Goal: Transaction & Acquisition: Purchase product/service

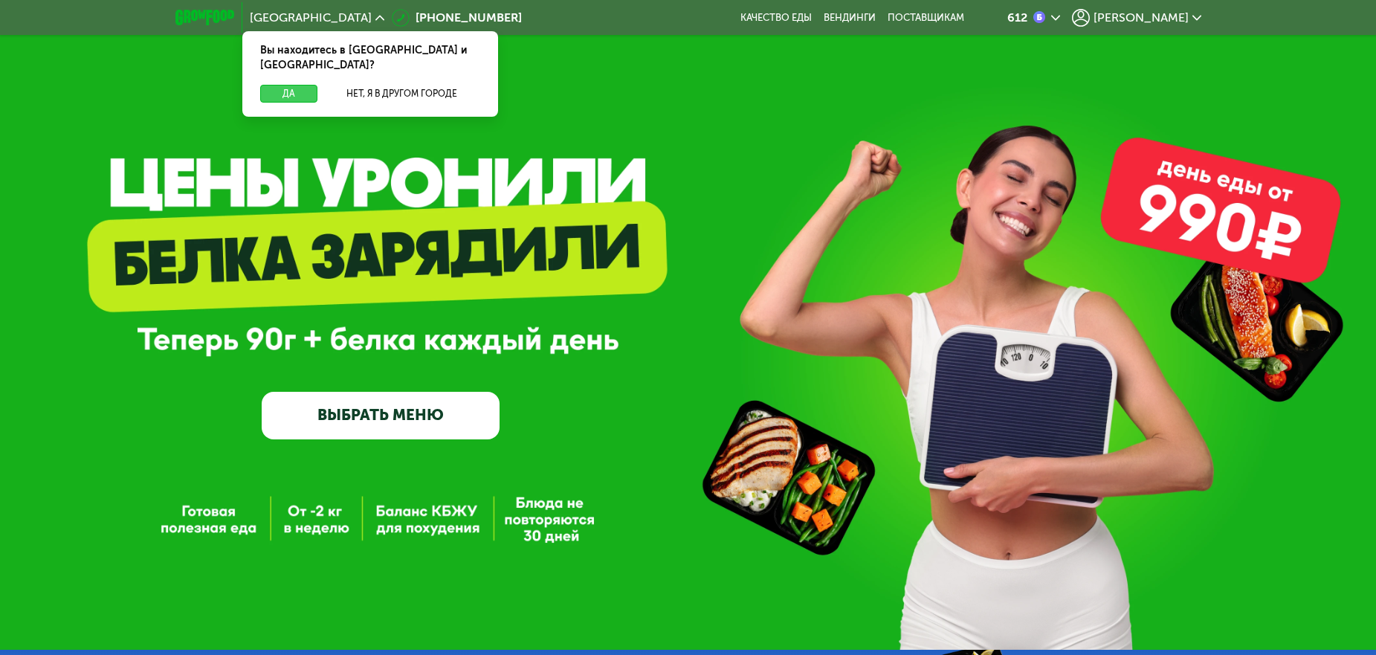
click at [289, 85] on button "Да" at bounding box center [288, 94] width 57 height 18
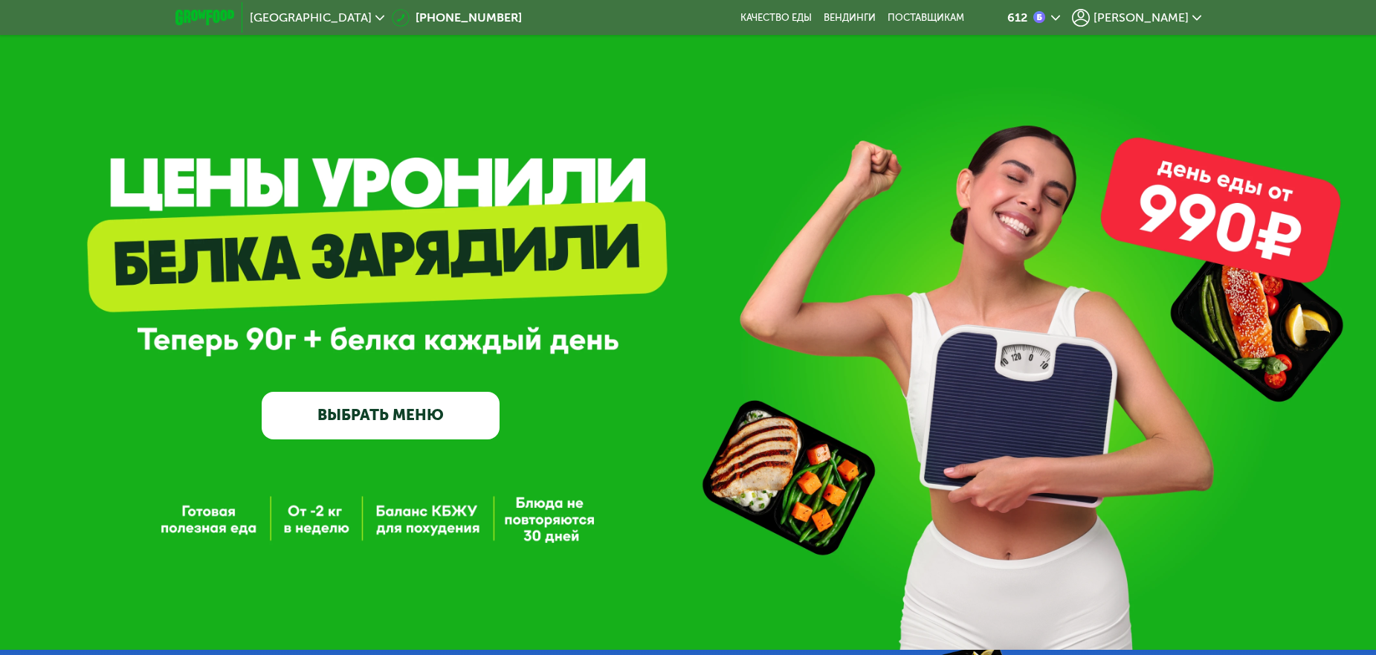
click at [1176, 391] on div "GrowFood — доставка правильного питания ВЫБРАТЬ МЕНЮ" at bounding box center [688, 330] width 1376 height 220
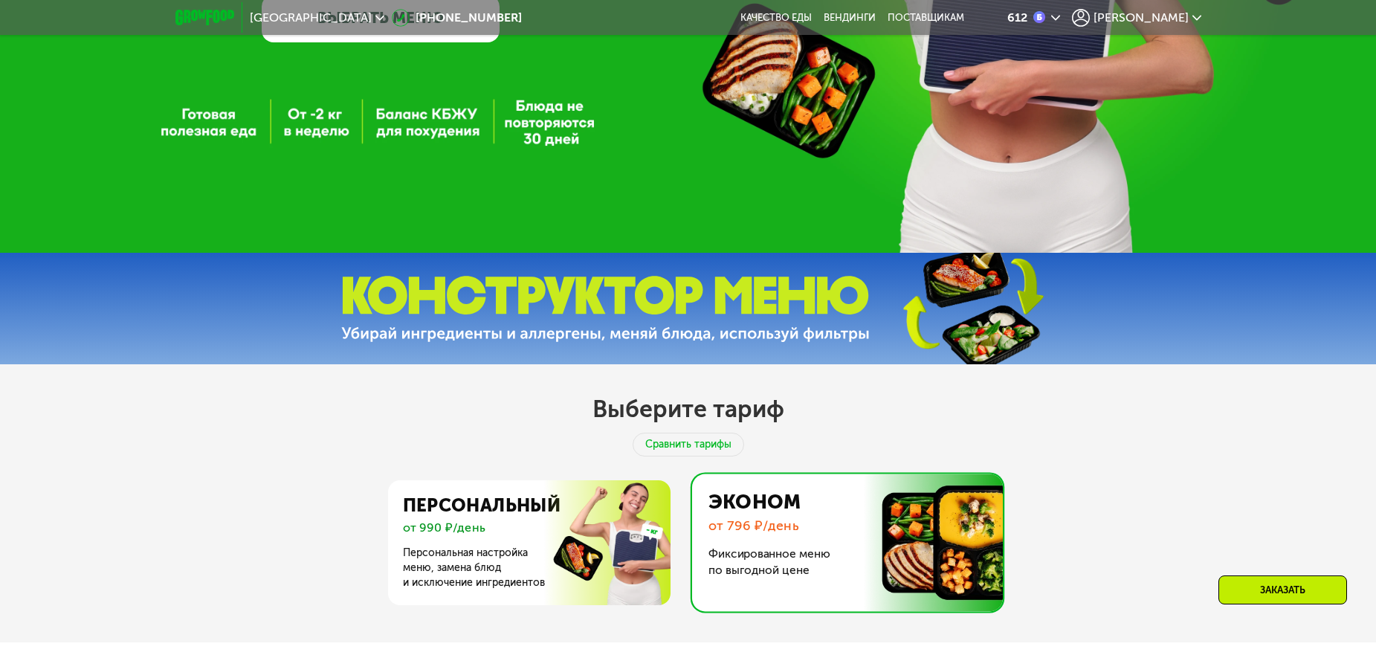
scroll to position [520, 0]
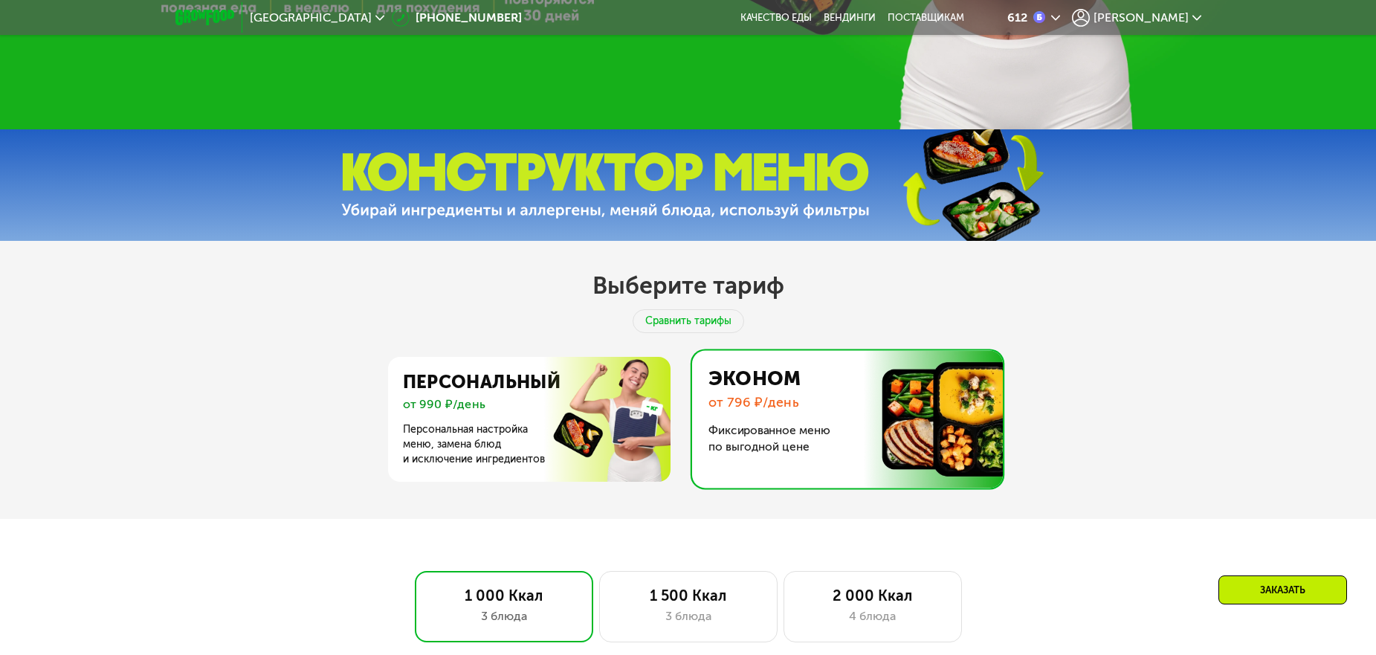
click at [265, 322] on div "Выберите тариф Сравнить тарифы Персональный от 990 ₽/день Персональная настройк…" at bounding box center [688, 380] width 1376 height 278
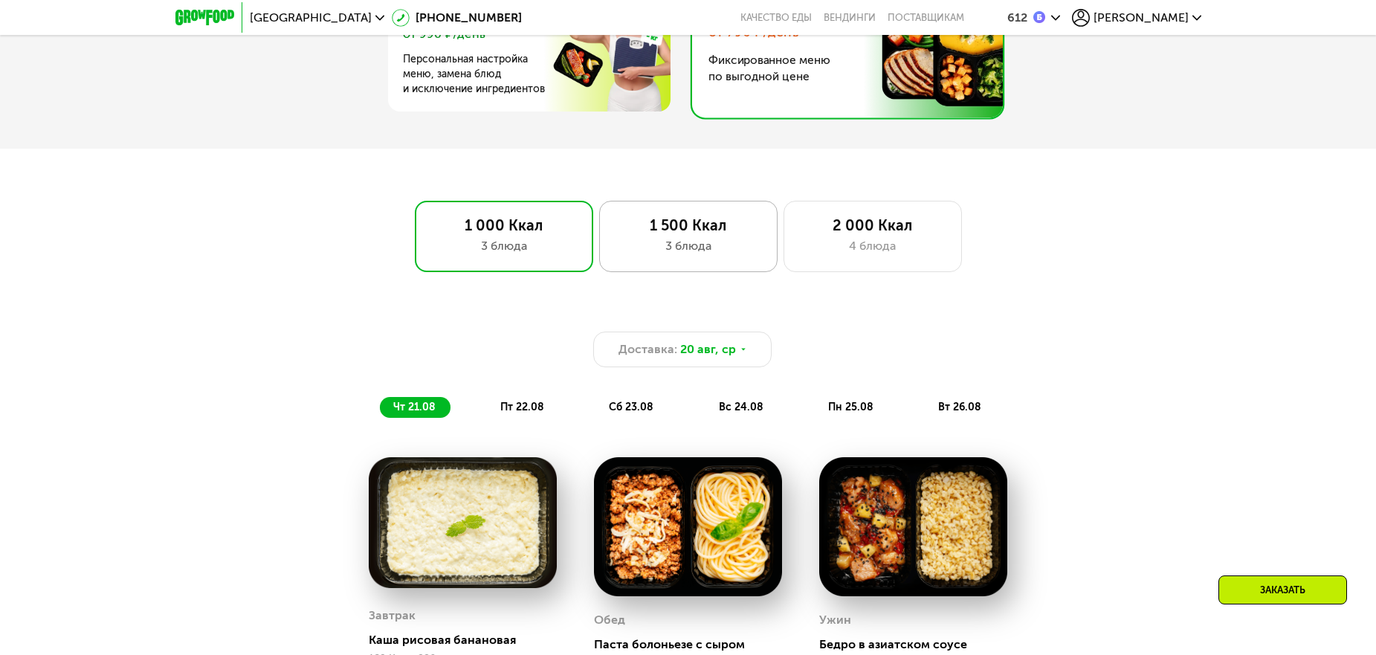
scroll to position [892, 0]
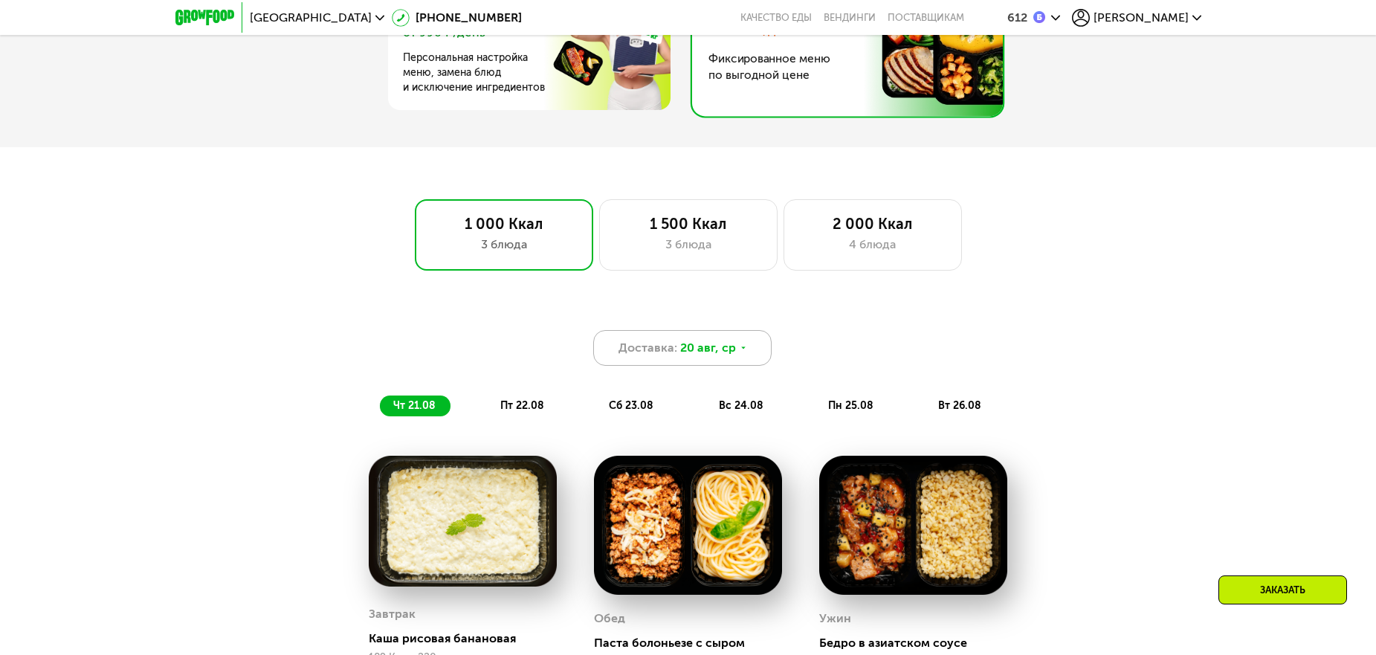
click at [742, 352] on icon at bounding box center [743, 347] width 9 height 9
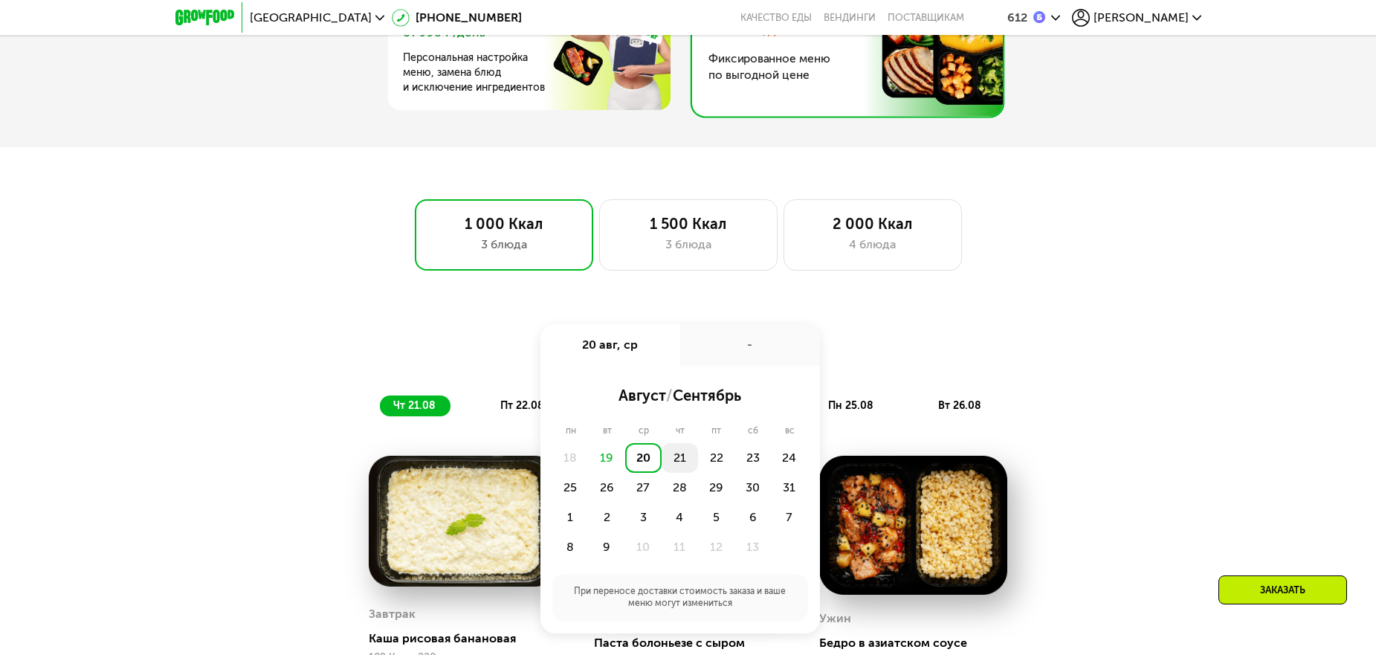
click at [698, 460] on div "21" at bounding box center [716, 458] width 36 height 30
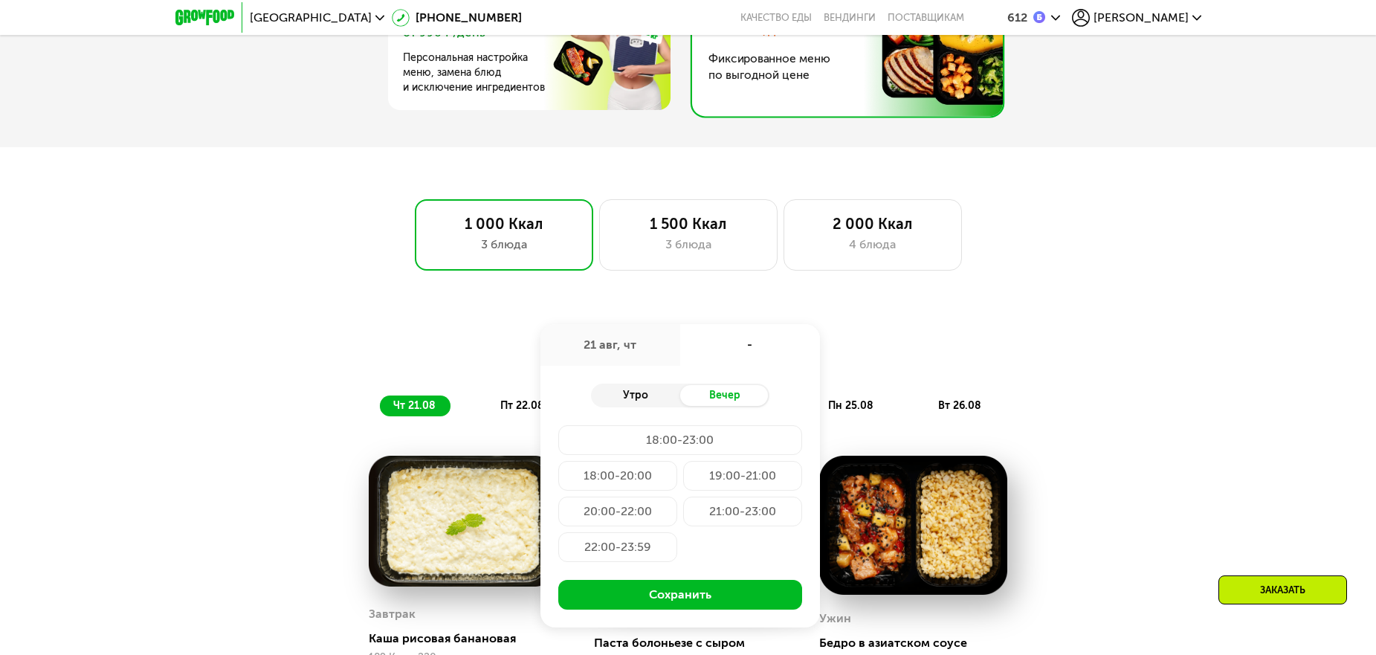
click at [644, 394] on div "Утро" at bounding box center [635, 395] width 89 height 21
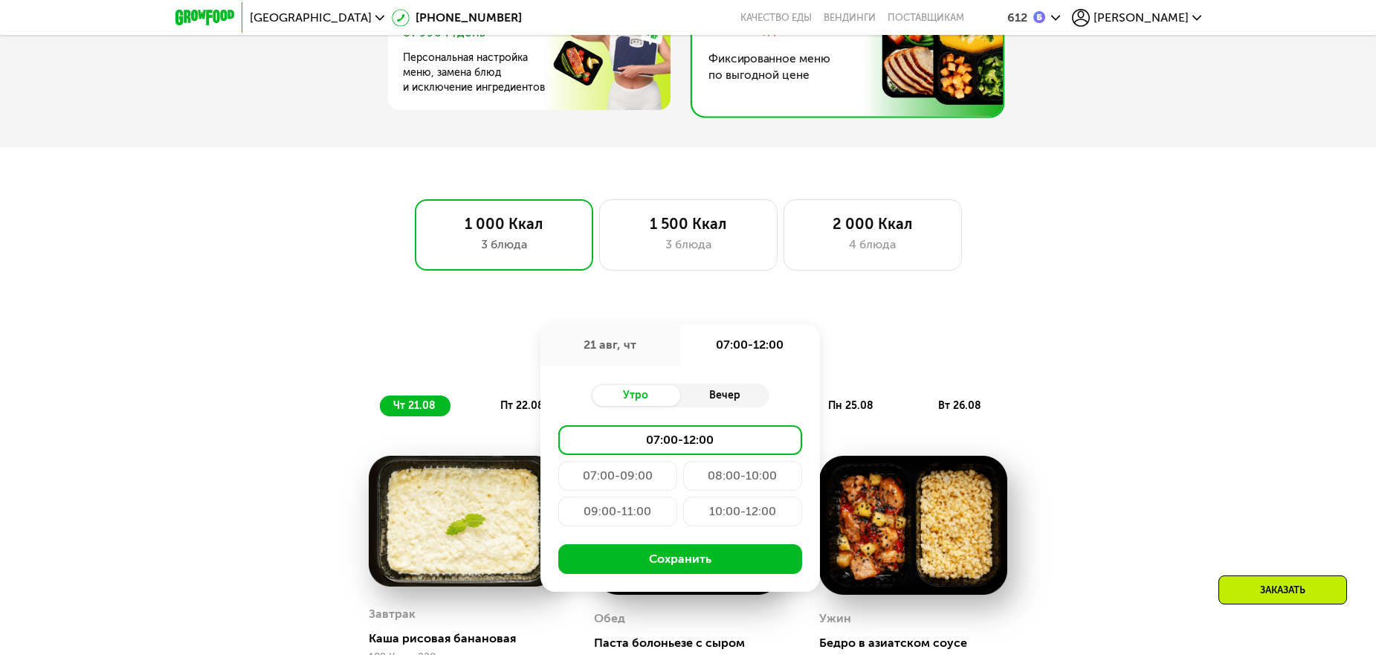
click at [716, 401] on div "Вечер" at bounding box center [724, 395] width 89 height 21
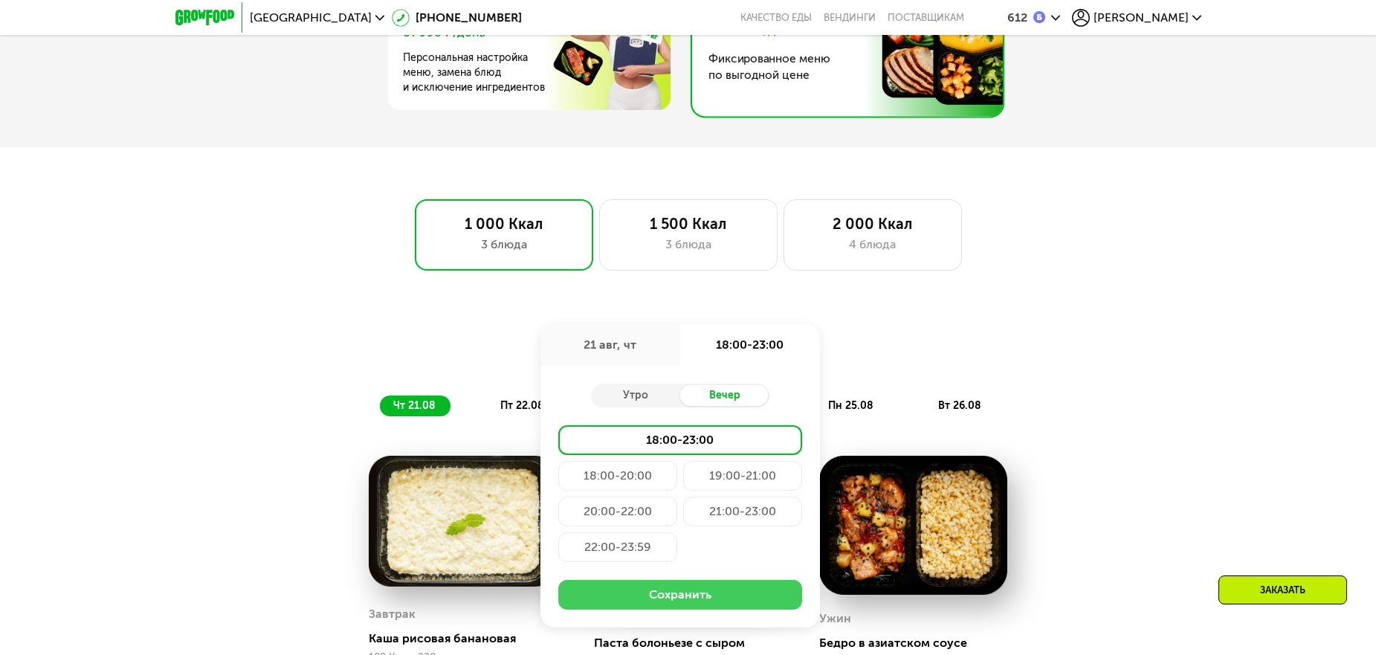
click at [690, 595] on button "Сохранить" at bounding box center [680, 595] width 244 height 30
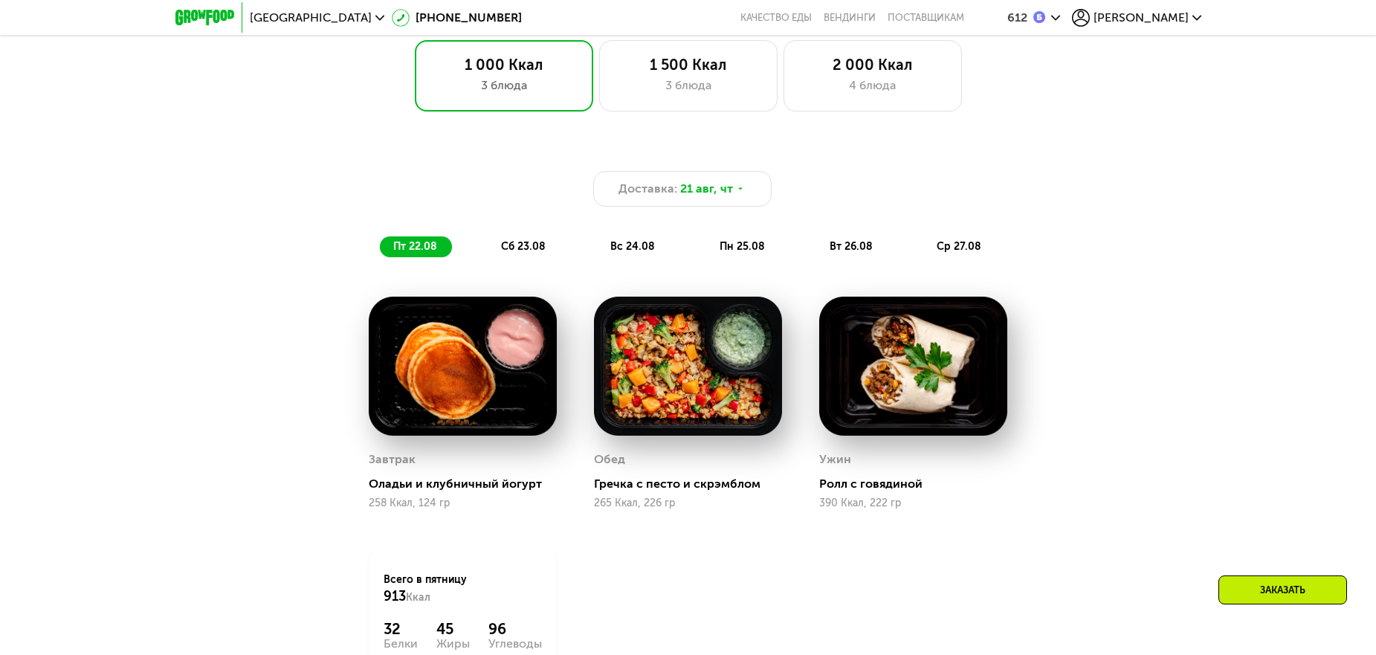
scroll to position [1040, 0]
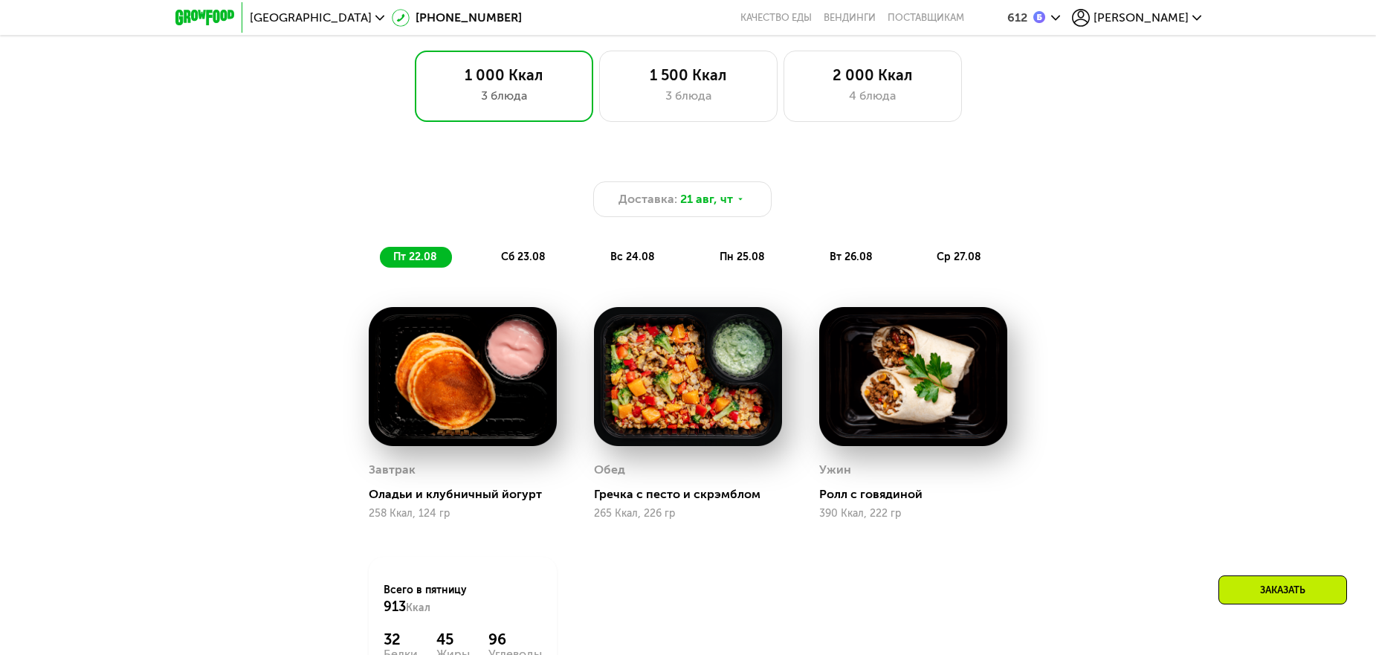
click at [1050, 542] on div "Доставка: [DATE] пт 22.08 сб 23.08 вс 24.08 пн 25.08 вт 26.08 ср 27.08 Завтрак …" at bounding box center [688, 448] width 916 height 599
click at [1036, 550] on div "Доставка: [DATE] пт 22.08 сб 23.08 вс 24.08 пн 25.08 вт 26.08 ср 27.08 Завтрак …" at bounding box center [688, 448] width 916 height 599
click at [0, 0] on div "Завтрак [PERSON_NAME] и клубничный йогурт 258 Ккал, 124 гр Обед Гречка с песто …" at bounding box center [0, 0] width 0 height 0
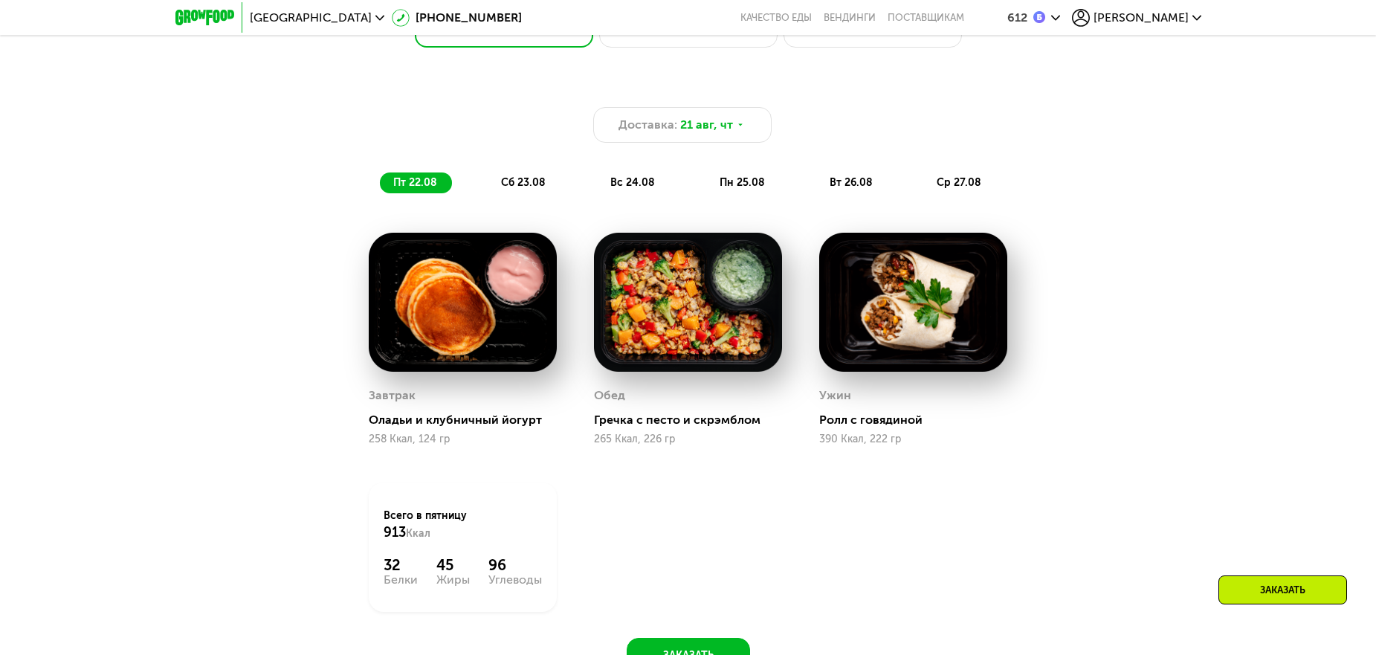
scroll to position [817, 0]
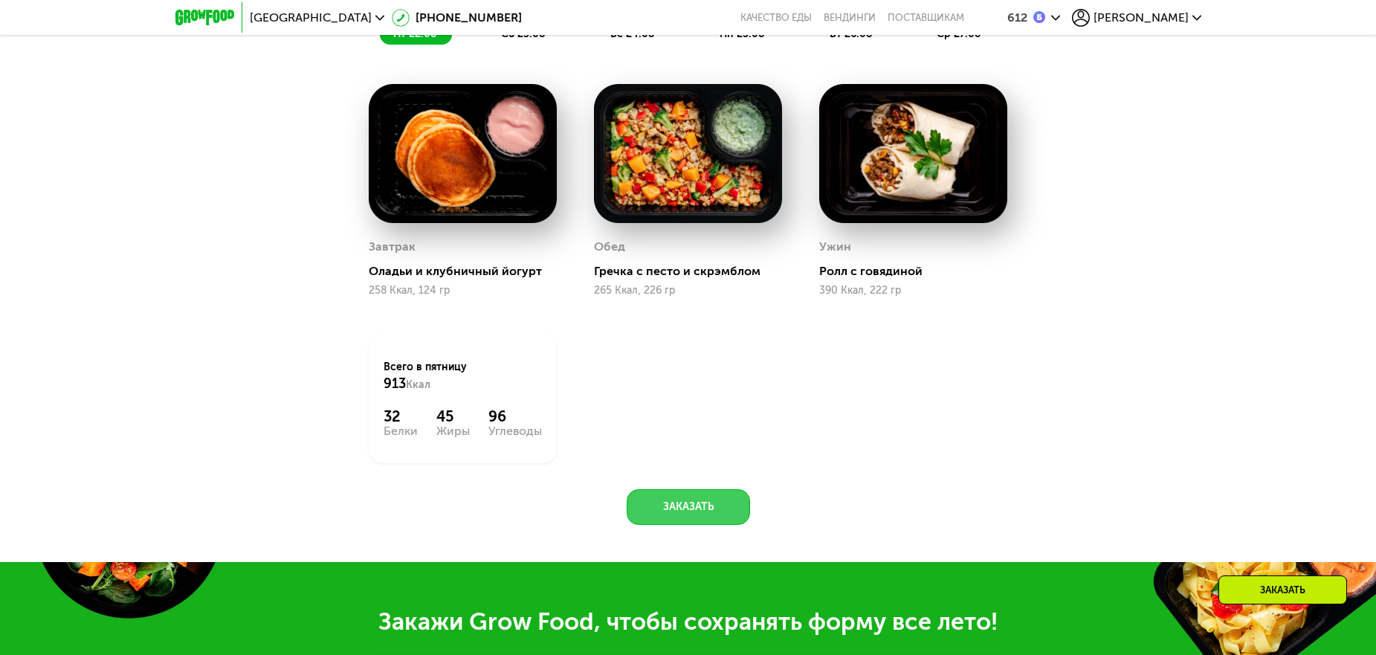
click at [687, 499] on button "Заказать" at bounding box center [687, 507] width 123 height 36
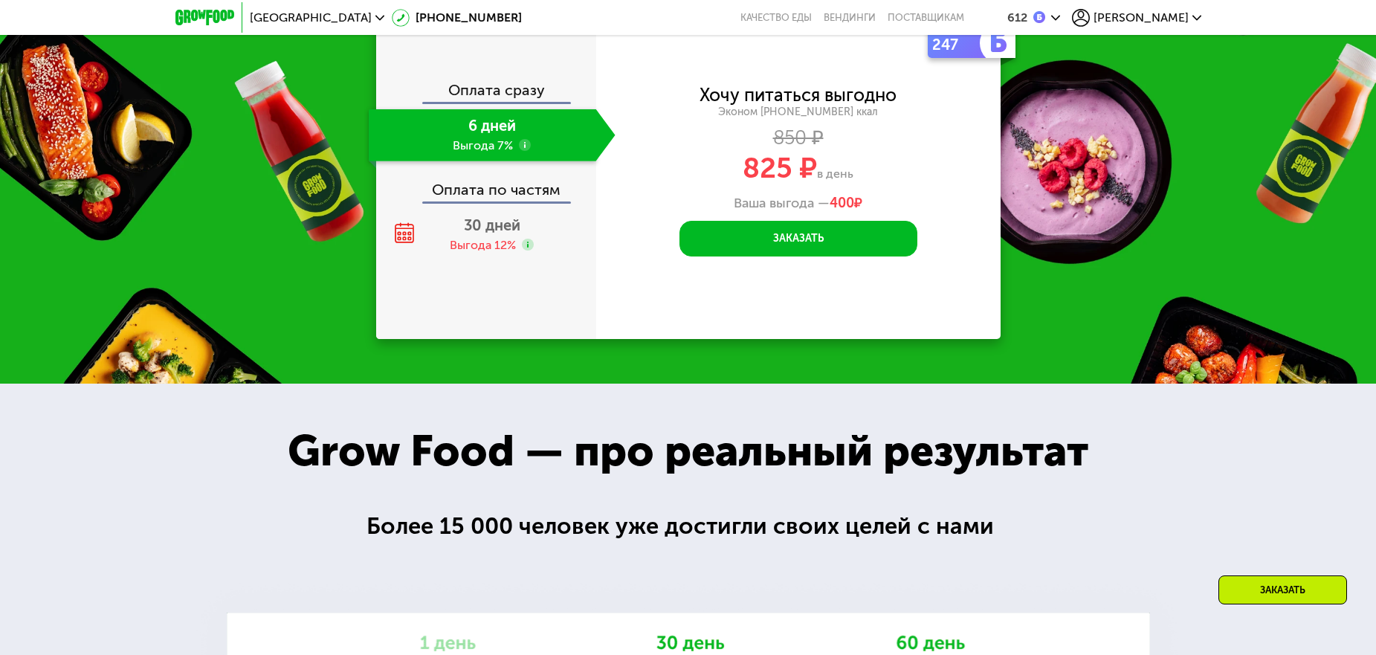
scroll to position [1904, 0]
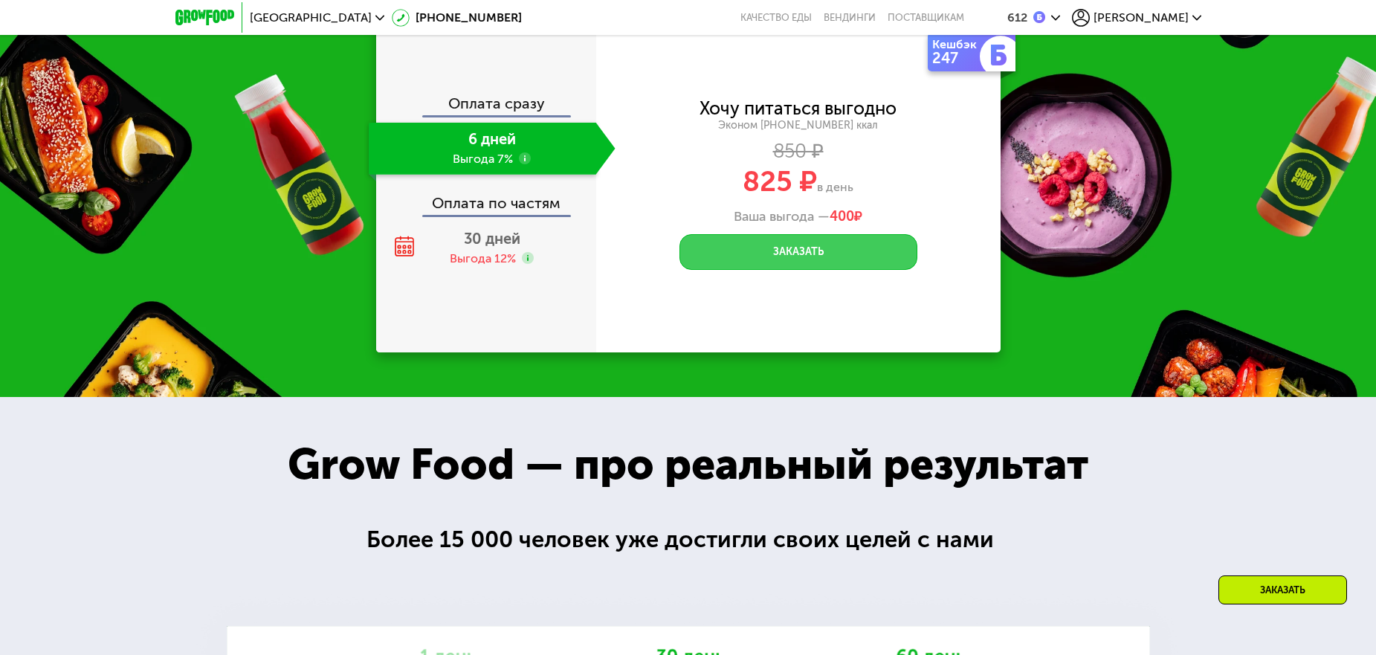
click at [789, 255] on button "Заказать" at bounding box center [798, 252] width 238 height 36
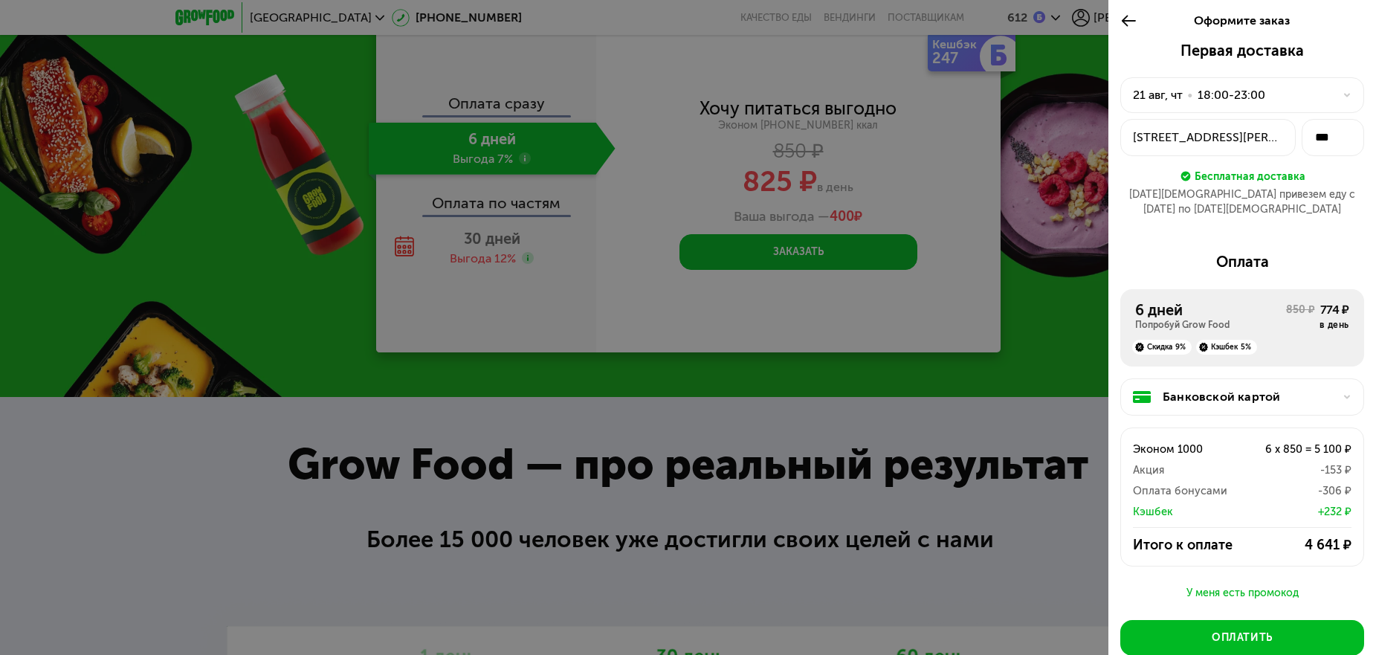
click at [1261, 388] on div "Банковской картой" at bounding box center [1247, 397] width 171 height 18
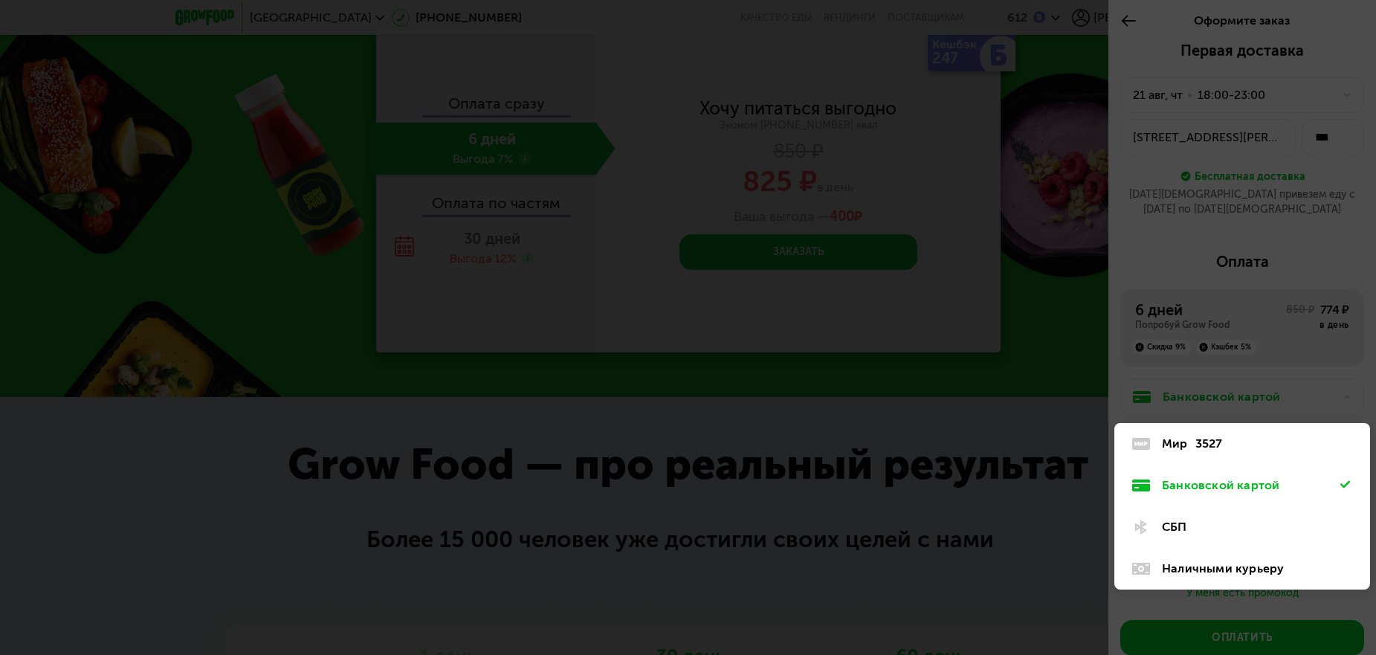
click at [1191, 435] on div "Мир 3527" at bounding box center [1251, 444] width 178 height 18
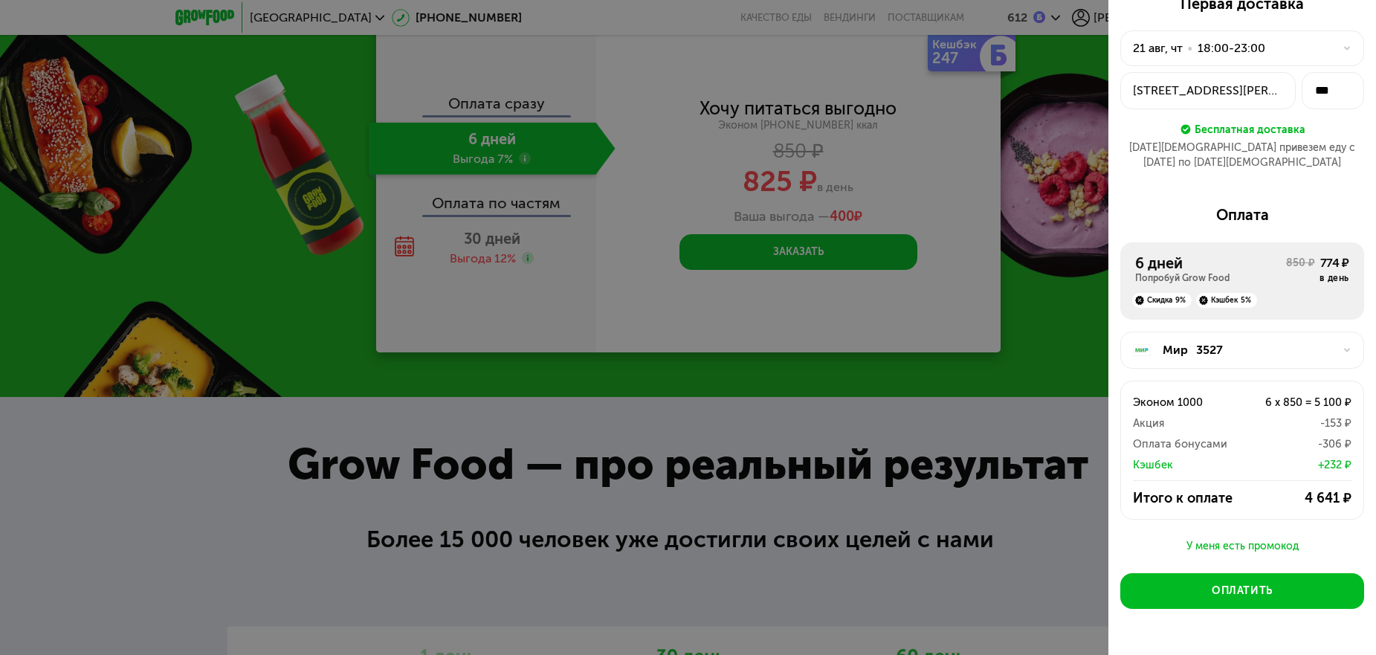
scroll to position [72, 0]
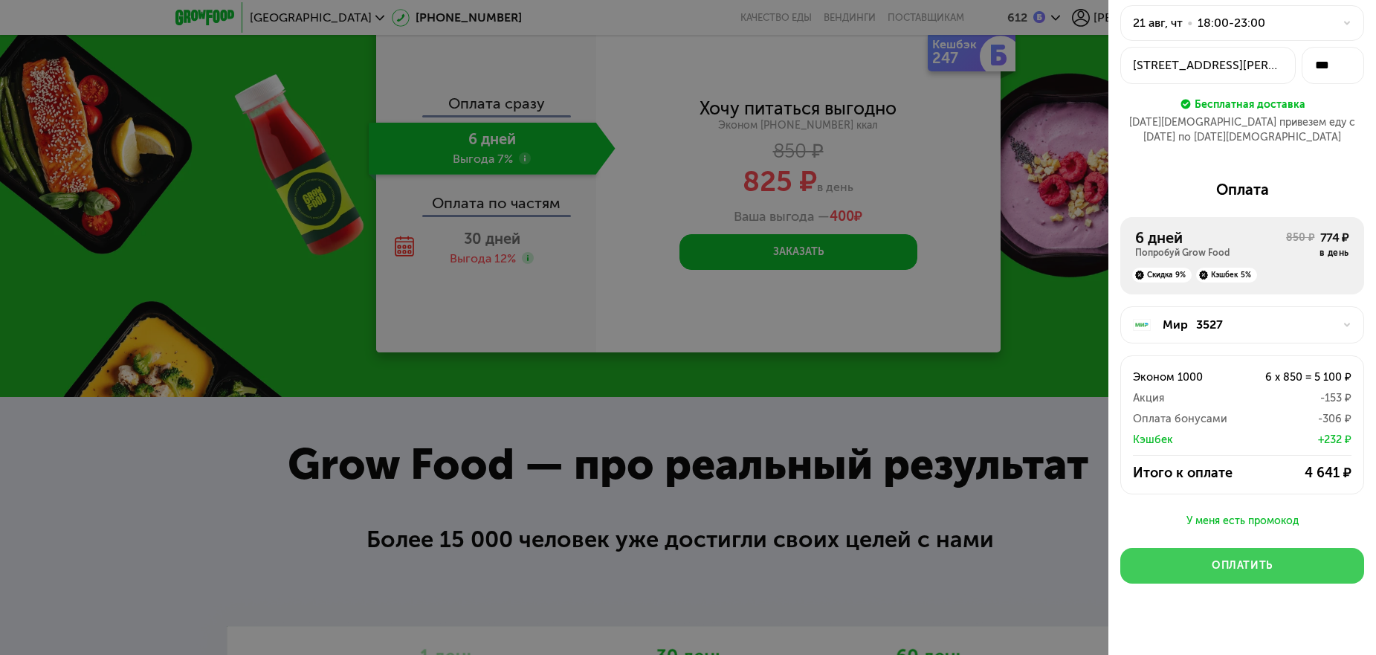
click at [1223, 558] on div "Оплатить" at bounding box center [1241, 565] width 61 height 15
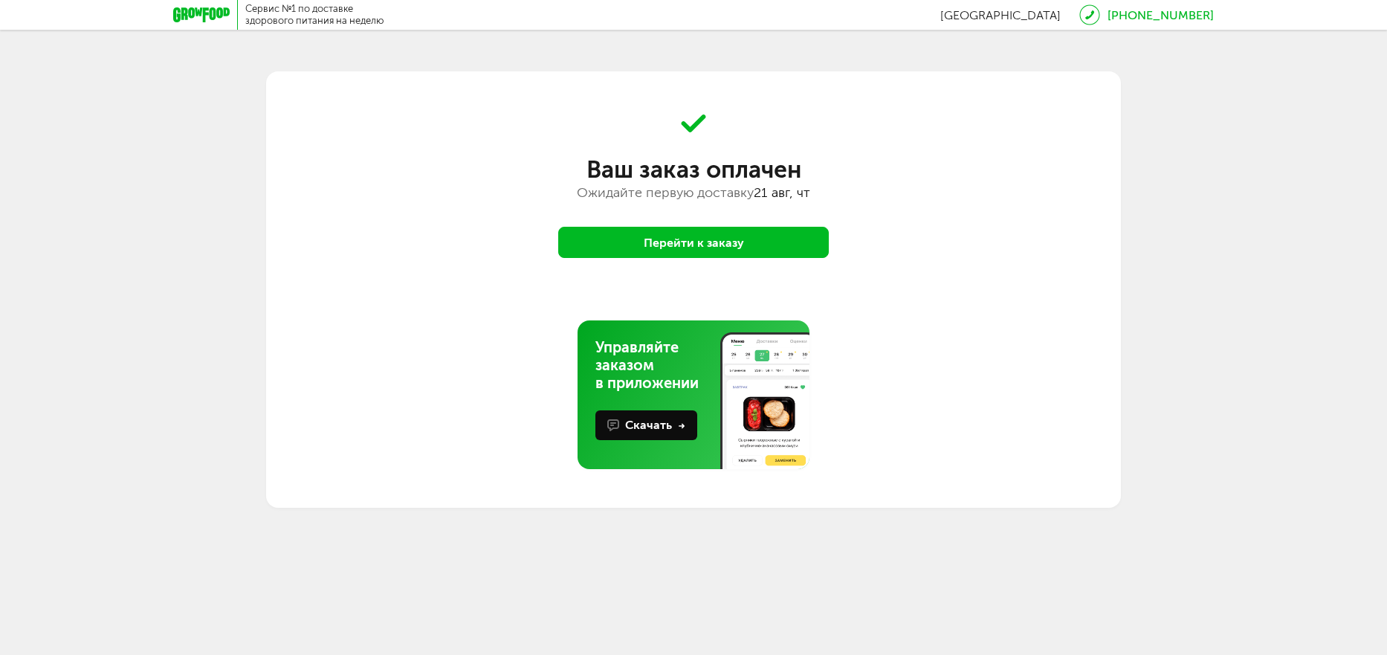
click at [739, 244] on button "Перейти к заказу" at bounding box center [693, 242] width 271 height 31
